Goal: Transaction & Acquisition: Purchase product/service

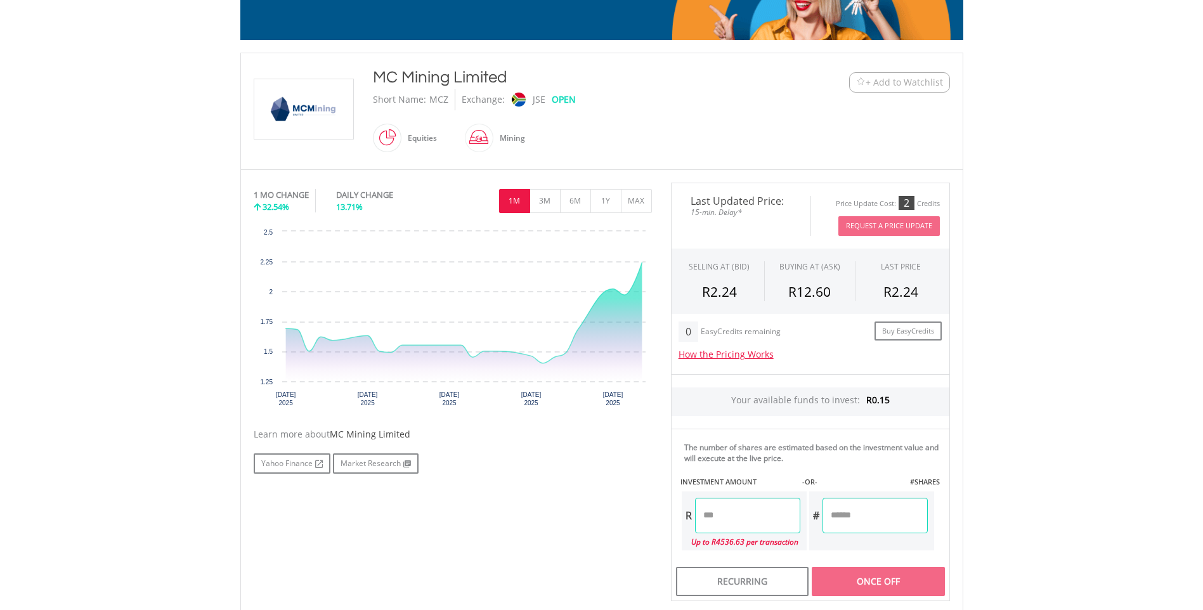
scroll to position [317, 0]
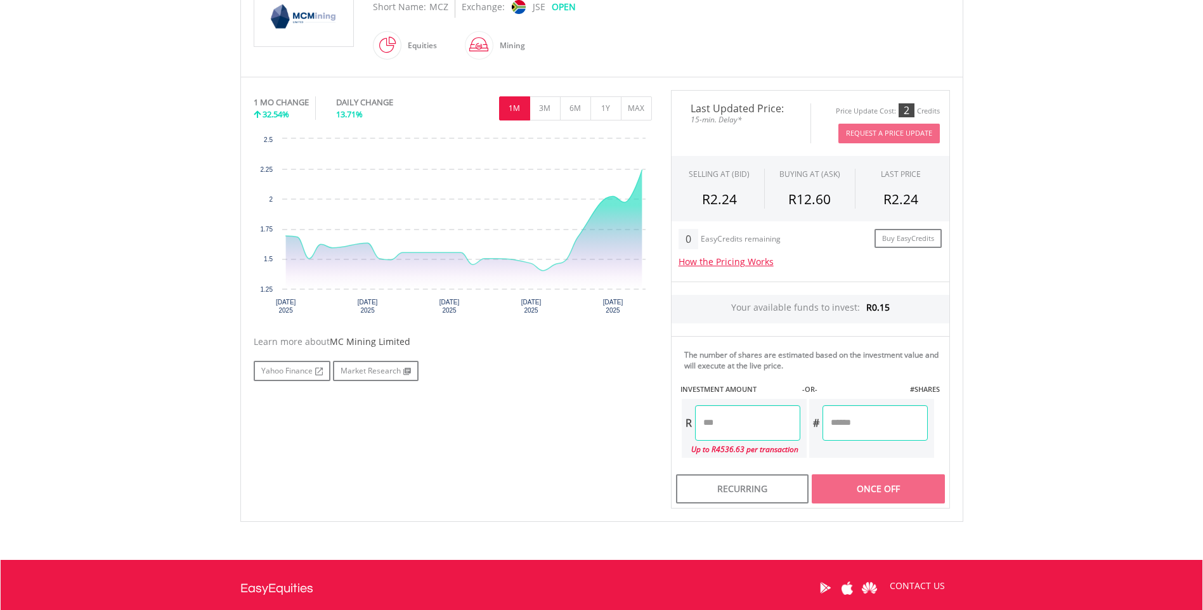
click at [726, 424] on input "number" at bounding box center [747, 423] width 105 height 36
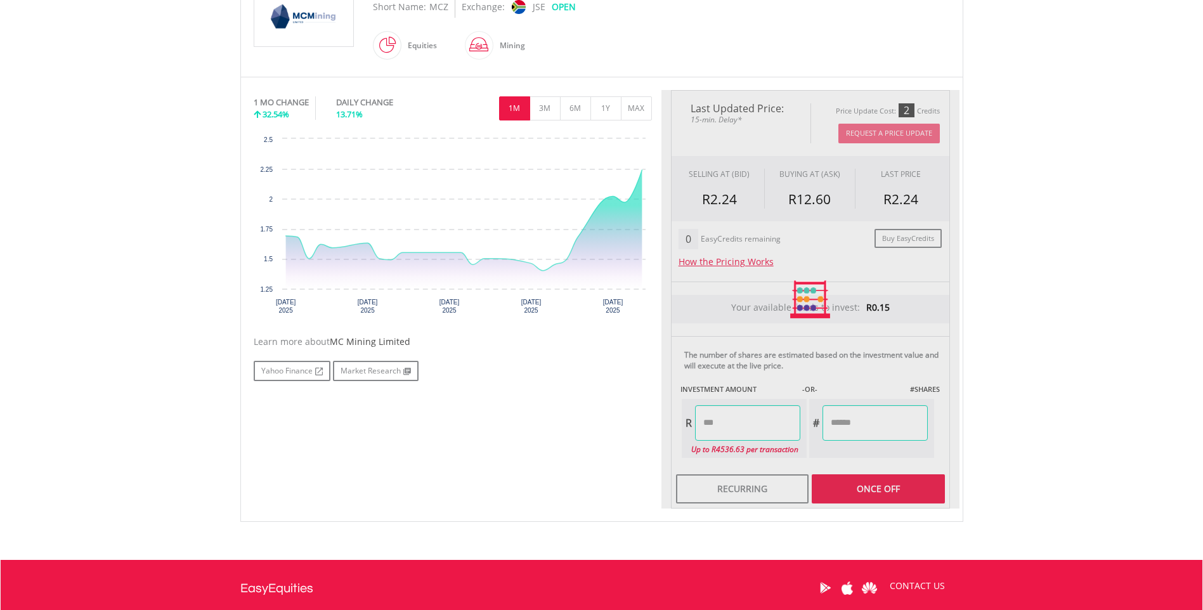
type input "*****"
type input "******"
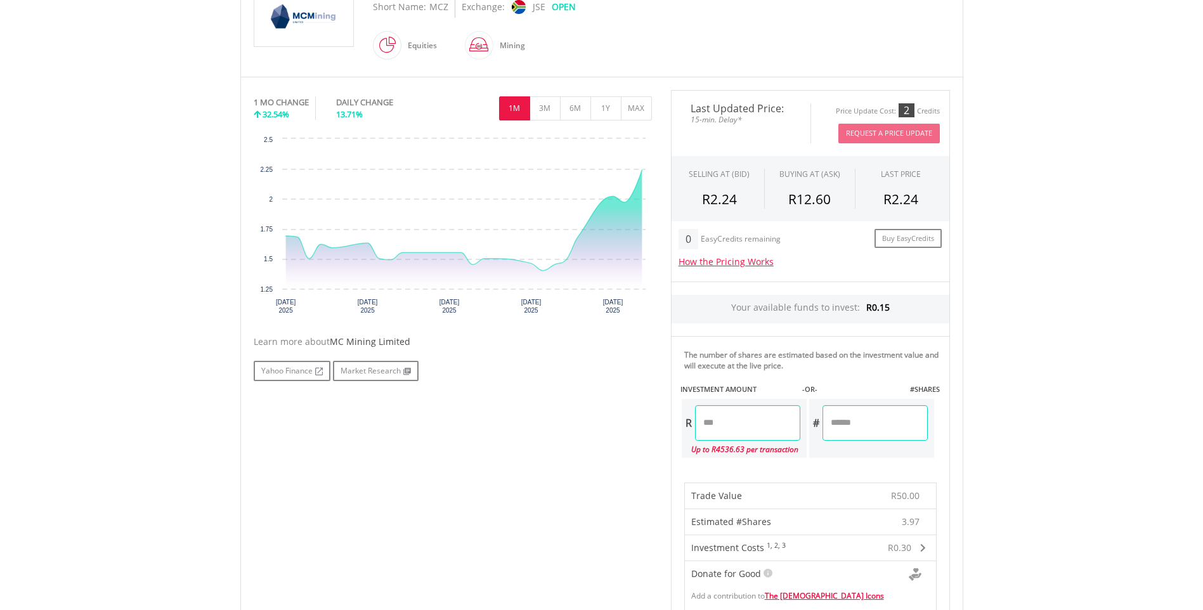
click at [880, 494] on form "Your available funds to invest: R0.15 The number of shares are estimated based …" at bounding box center [810, 606] width 279 height 648
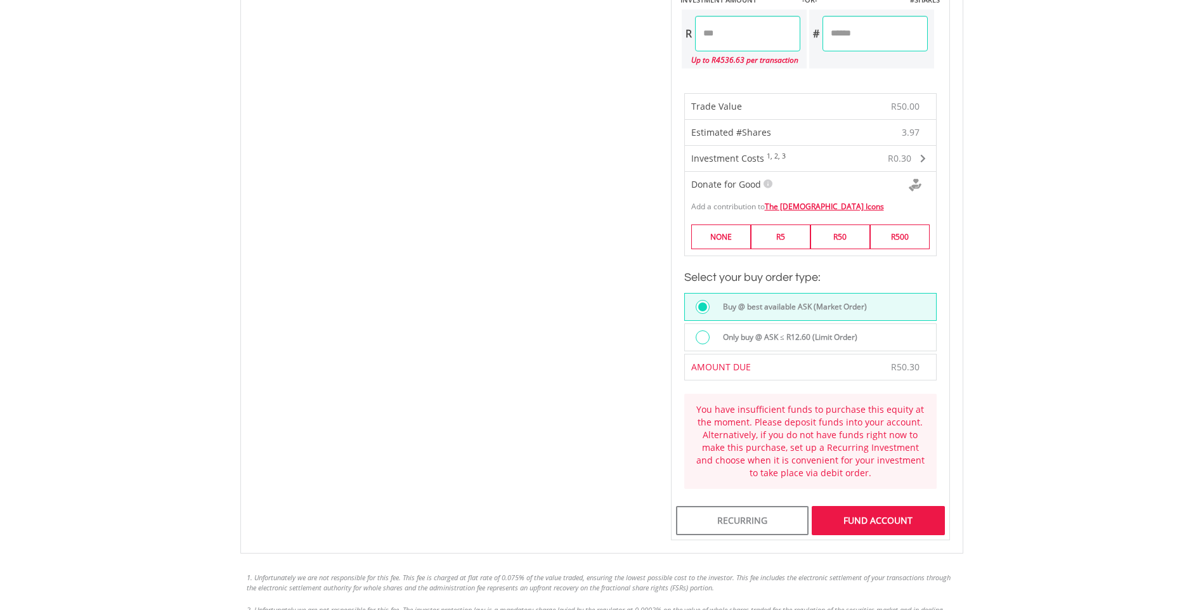
scroll to position [951, 0]
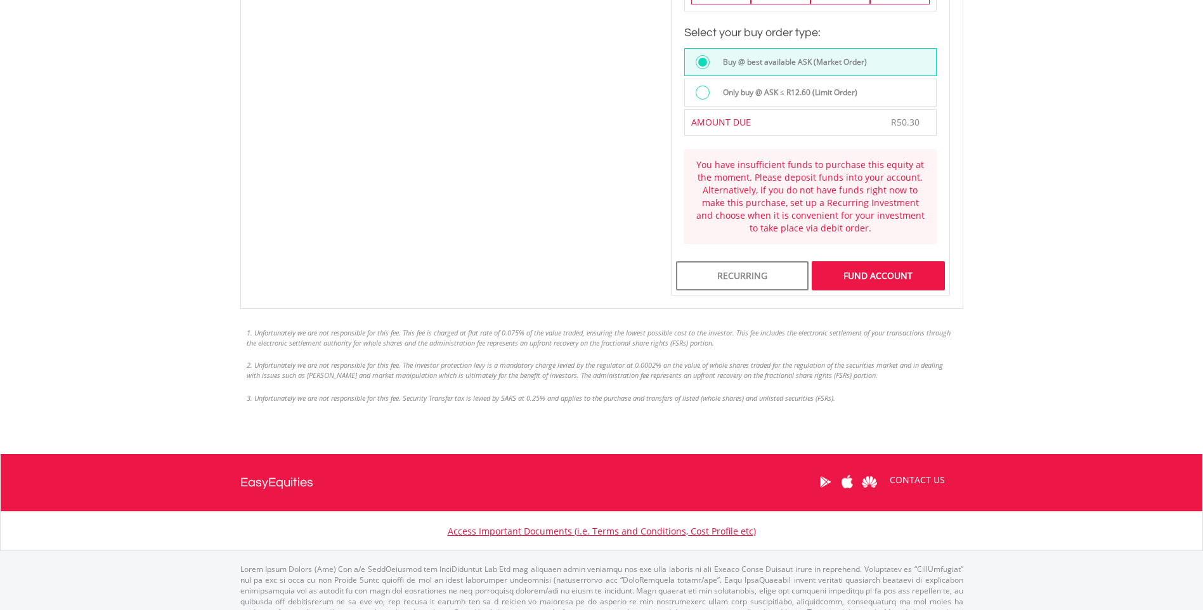
click at [886, 275] on div "FUND ACCOUNT" at bounding box center [878, 275] width 133 height 29
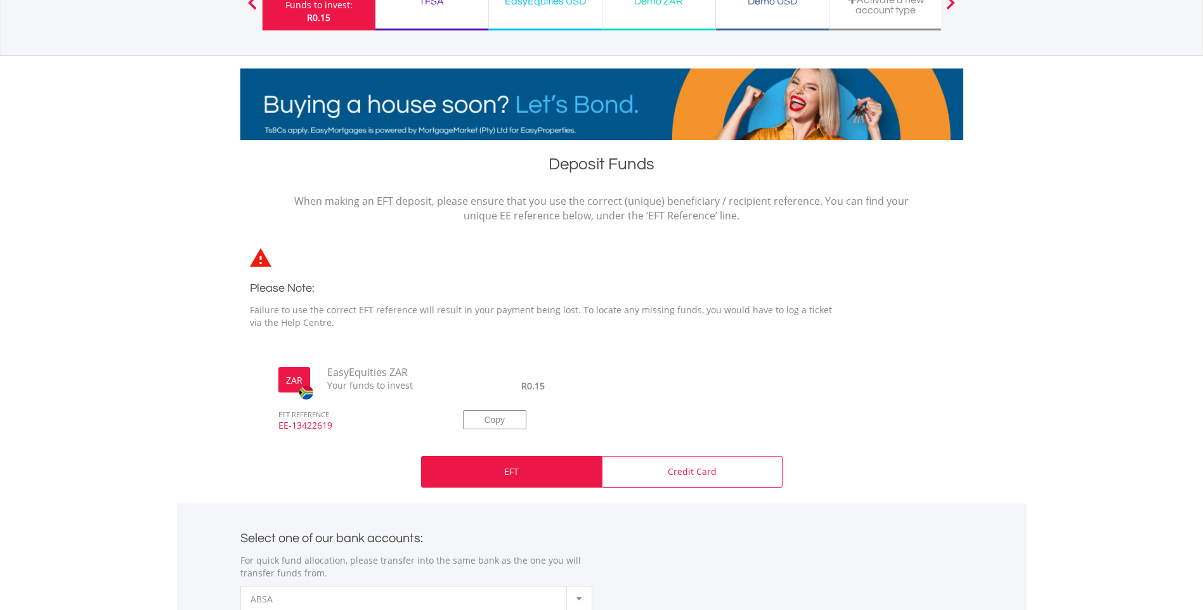
scroll to position [127, 0]
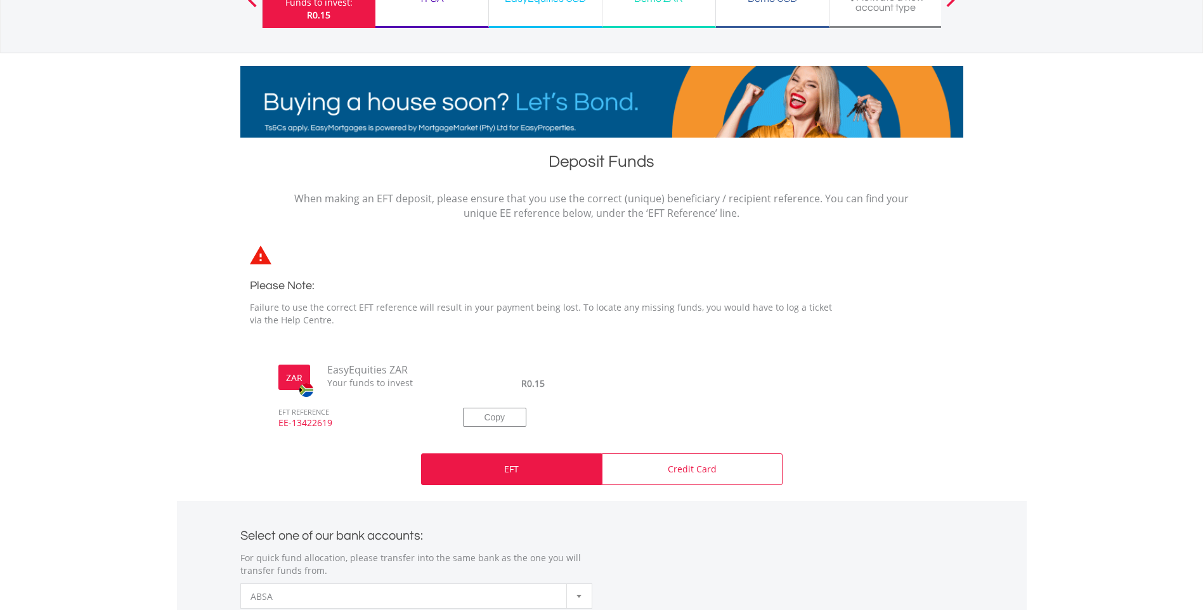
click at [516, 476] on div "EFT" at bounding box center [511, 470] width 181 height 32
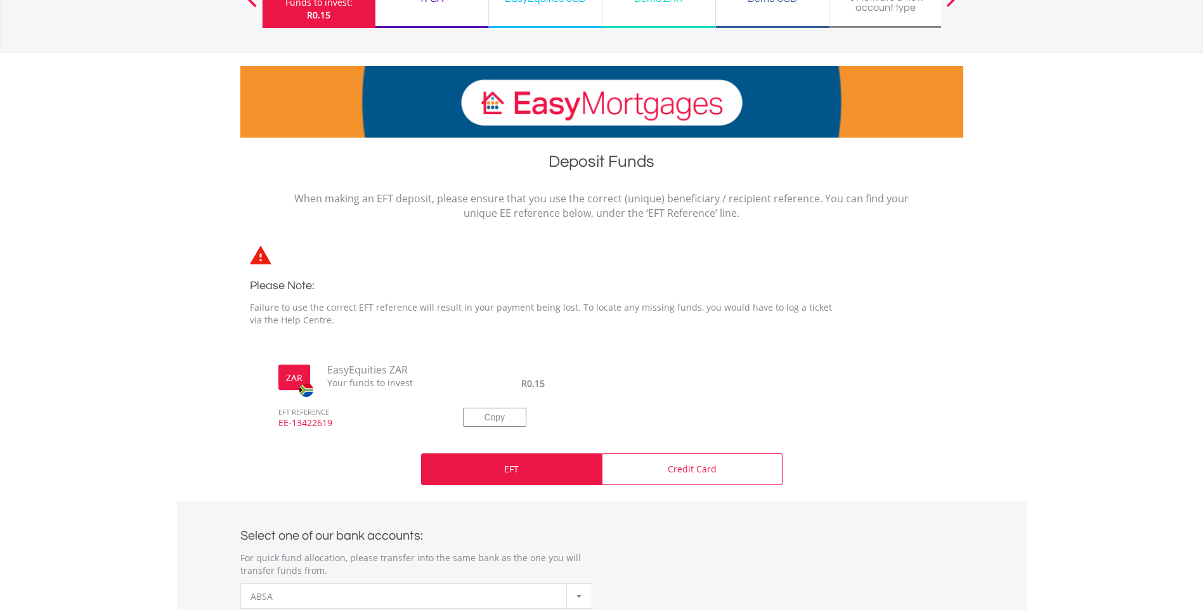
click at [519, 470] on div "EFT" at bounding box center [511, 470] width 181 height 32
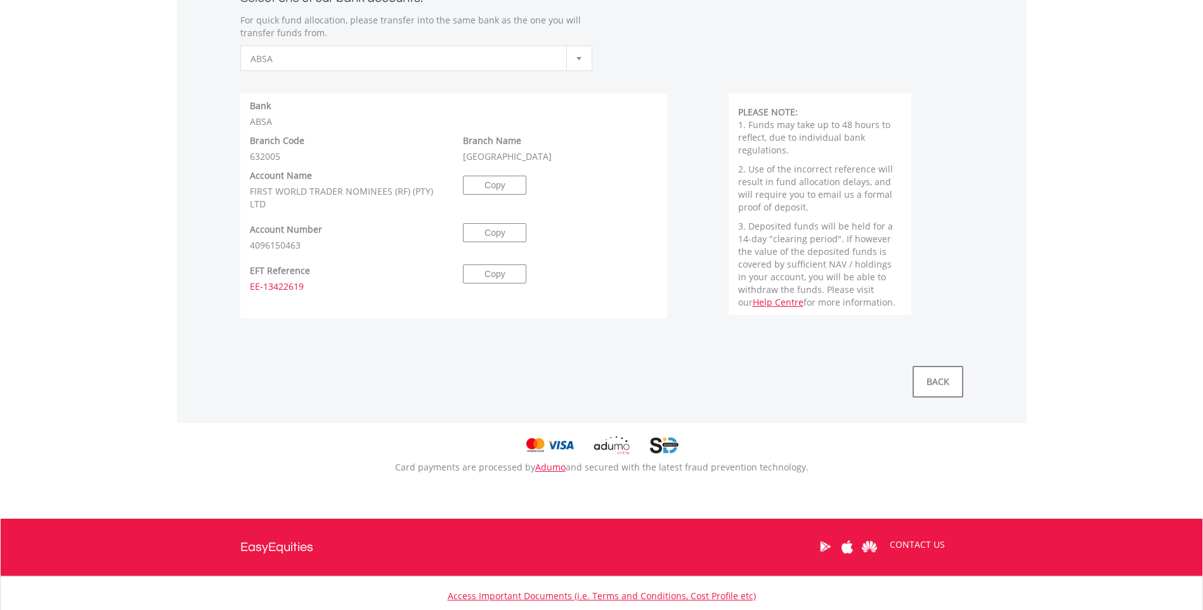
scroll to position [503, 0]
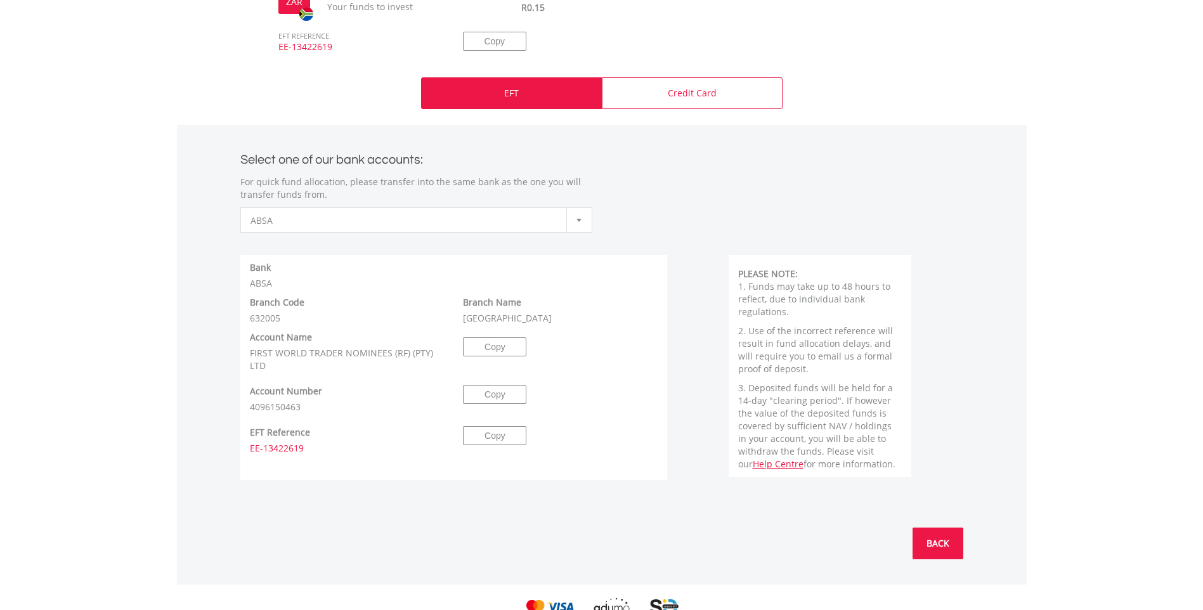
click at [937, 547] on link "BACK" at bounding box center [938, 544] width 51 height 32
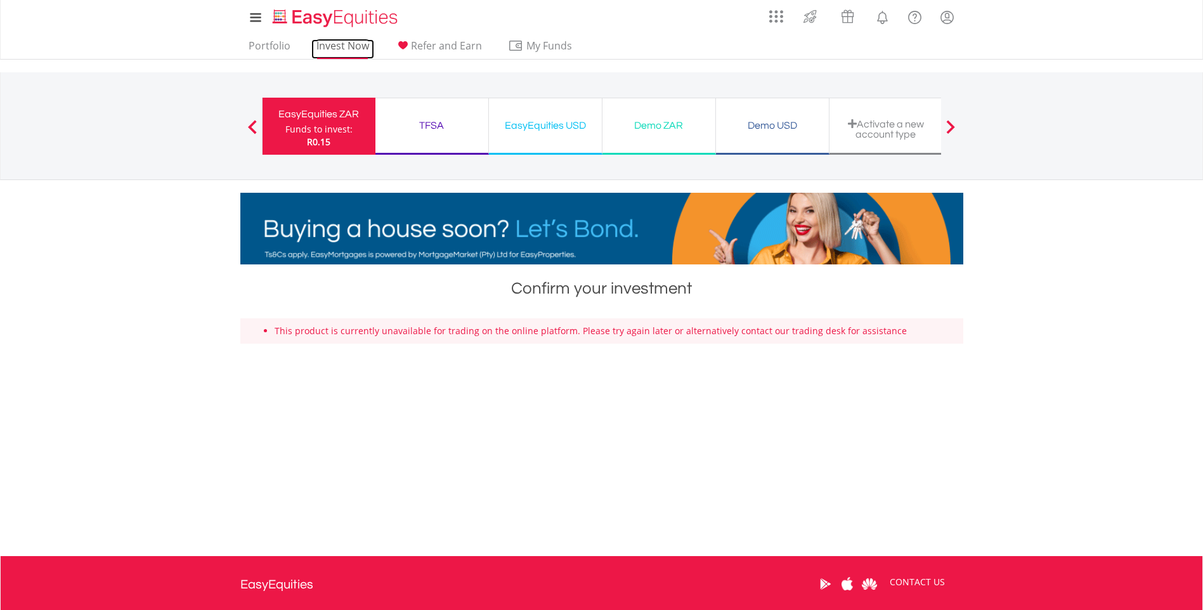
click at [347, 42] on link "Invest Now" at bounding box center [342, 49] width 63 height 20
